Goal: Transaction & Acquisition: Obtain resource

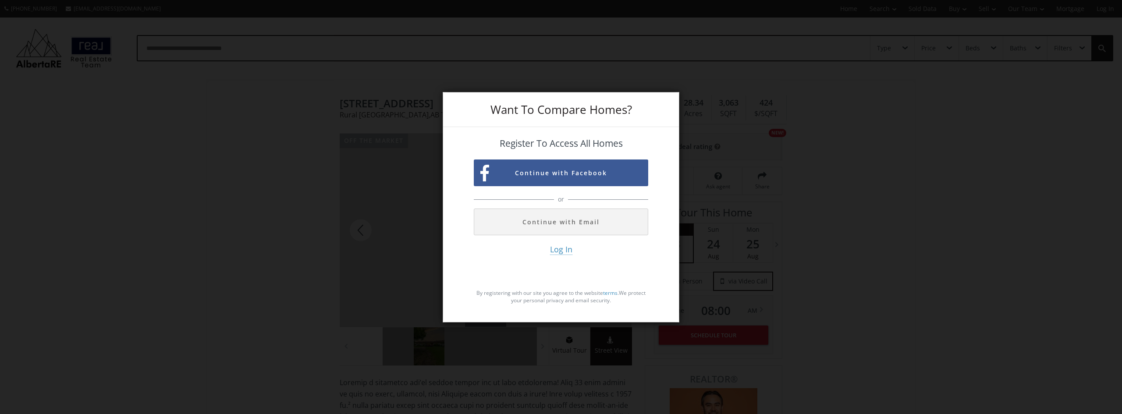
click at [841, 65] on div "Want To Compare Homes? Register To Access All Homes Continue with Facebook or C…" at bounding box center [561, 207] width 1122 height 414
click at [792, 81] on div "Want To Compare Homes? Register To Access All Homes Continue with Facebook or C…" at bounding box center [561, 207] width 1122 height 414
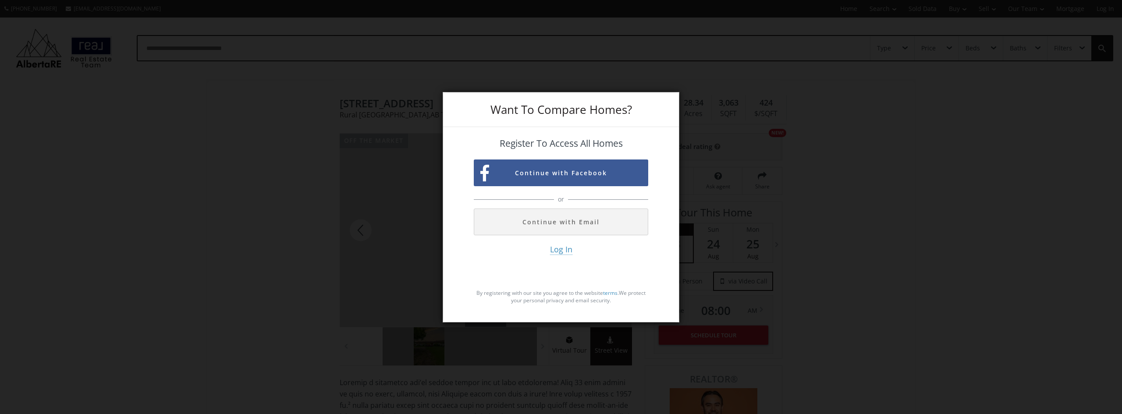
click at [560, 126] on div "Want To Compare Homes?" at bounding box center [561, 109] width 236 height 35
click at [560, 166] on button "Continue with Facebook" at bounding box center [561, 173] width 174 height 27
click at [165, 111] on div "Want To Compare Homes? Register To Access All Homes Continue with Facebook or C…" at bounding box center [561, 207] width 1122 height 414
click at [36, 7] on div "Want To Compare Homes? Register To Access All Homes Continue with Facebook or C…" at bounding box center [561, 207] width 1122 height 414
